Goal: Task Accomplishment & Management: Manage account settings

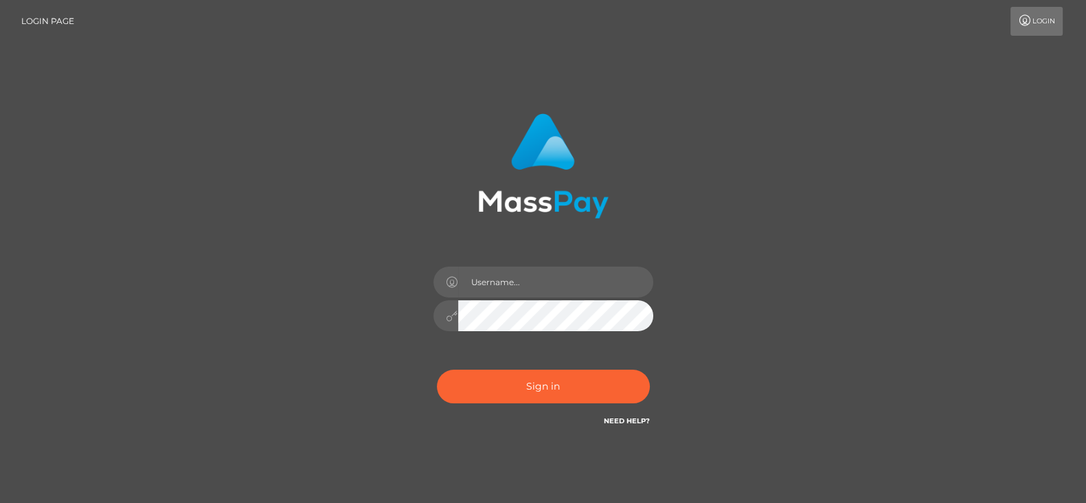
type input "[DOMAIN_NAME]"
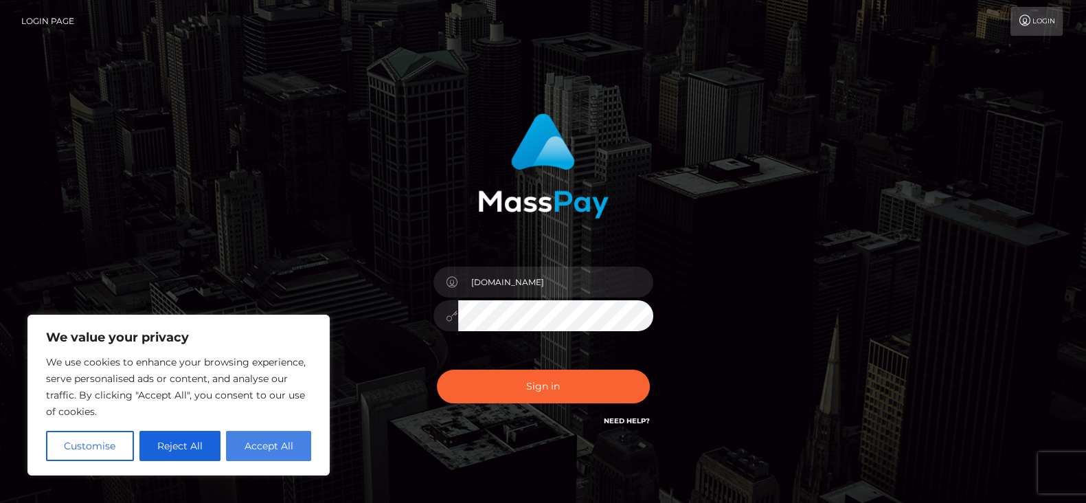
click at [282, 444] on button "Accept All" at bounding box center [268, 446] width 85 height 30
checkbox input "true"
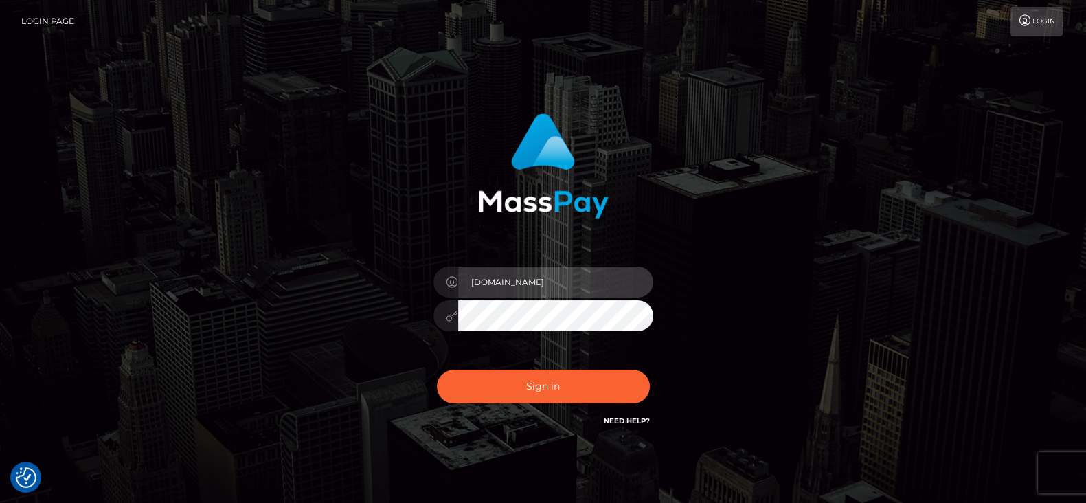
click at [555, 284] on input "[DOMAIN_NAME]" at bounding box center [555, 282] width 195 height 31
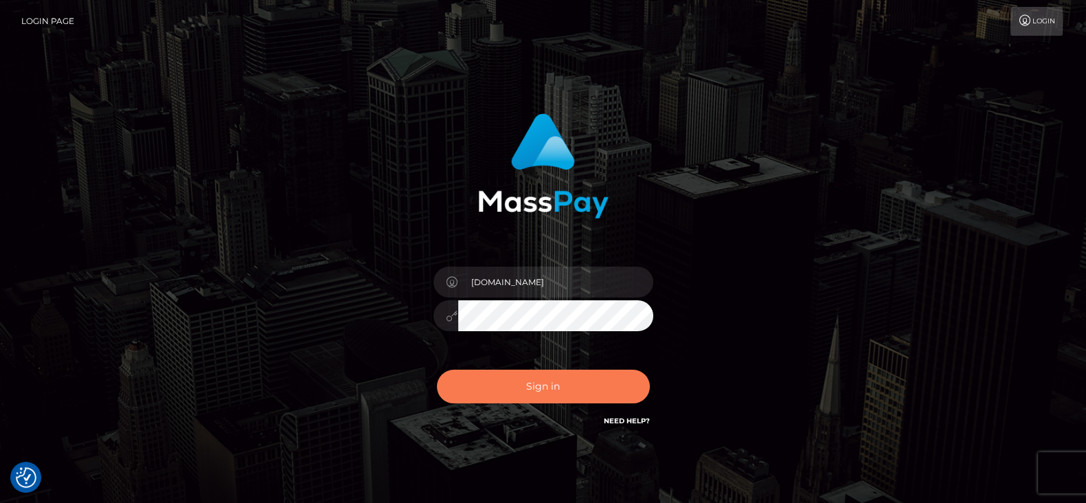
click at [463, 373] on button "Sign in" at bounding box center [543, 387] width 213 height 34
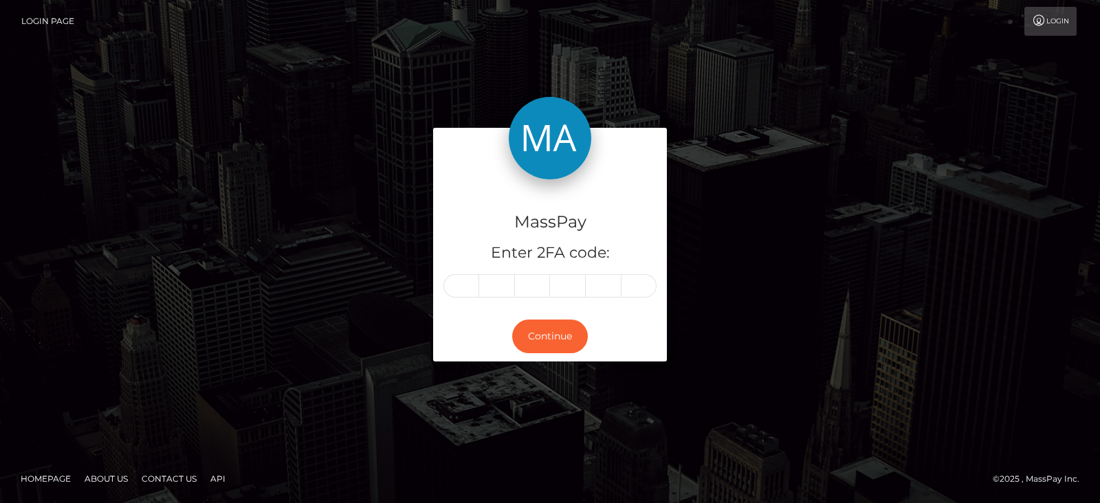
click at [462, 278] on input "text" at bounding box center [461, 285] width 36 height 23
type input "3"
type input "1"
type input "7"
type input "1"
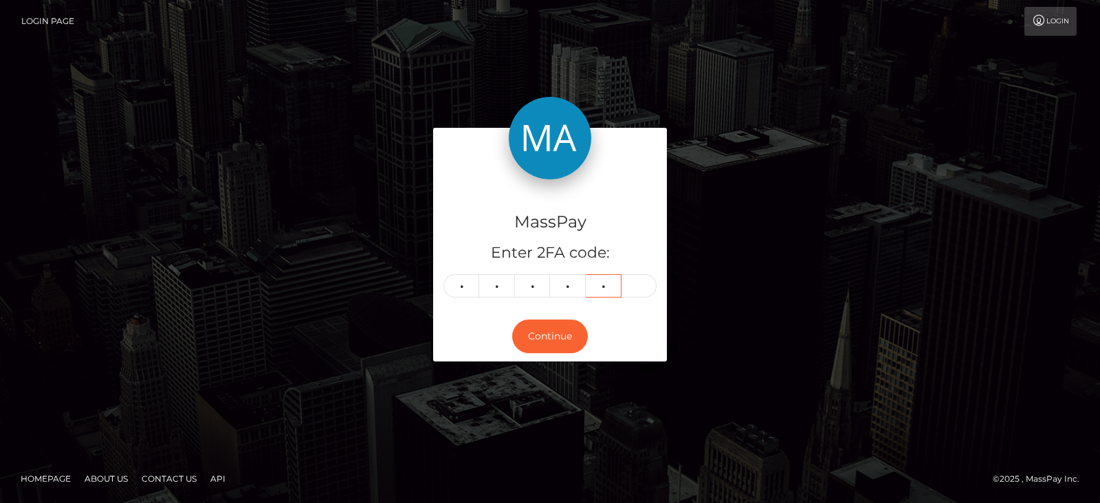
type input "3"
type input "8"
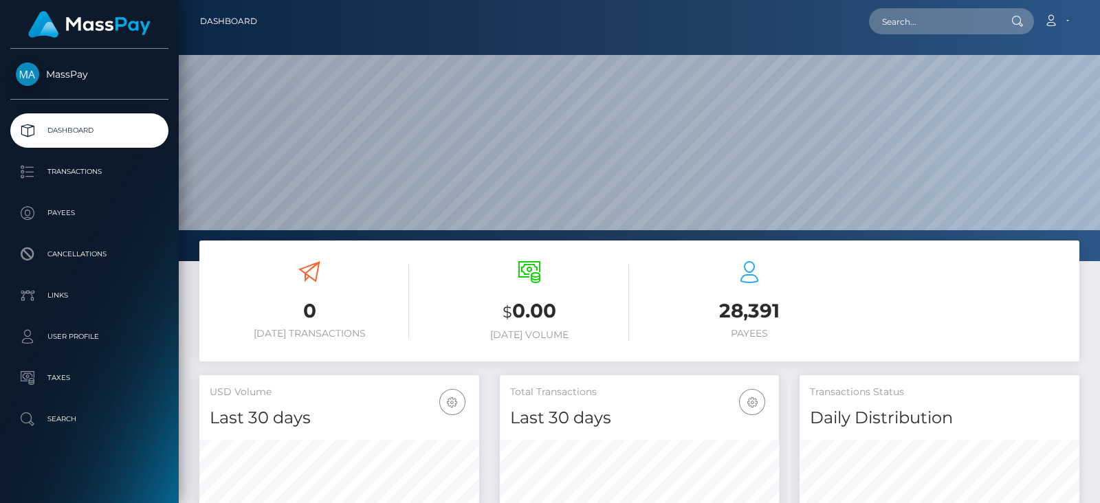
scroll to position [243, 279]
click at [905, 32] on input "text" at bounding box center [933, 21] width 129 height 26
paste input "babshormowunmi15@gmail.com"
type input "babshormowunmi15@gmail.com"
